Goal: Check status: Check status

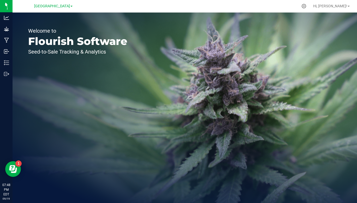
click at [69, 6] on span "[GEOGRAPHIC_DATA]" at bounding box center [52, 6] width 36 height 4
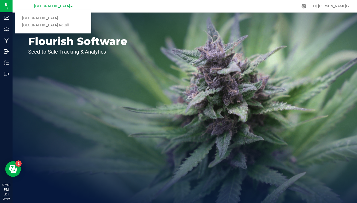
click at [54, 27] on link "[GEOGRAPHIC_DATA] Retail" at bounding box center [53, 25] width 76 height 7
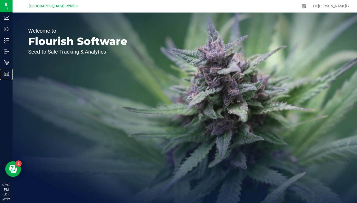
click at [6, 78] on div "Reports" at bounding box center [7, 74] width 11 height 10
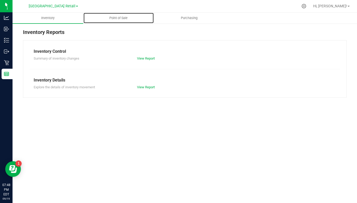
click at [121, 17] on span "Point of Sale" at bounding box center [118, 18] width 32 height 5
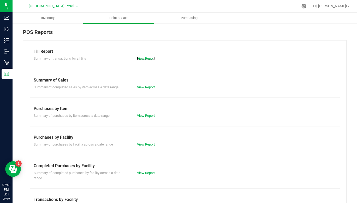
click at [147, 59] on link "View Report" at bounding box center [146, 58] width 18 height 4
